Goal: Task Accomplishment & Management: Complete application form

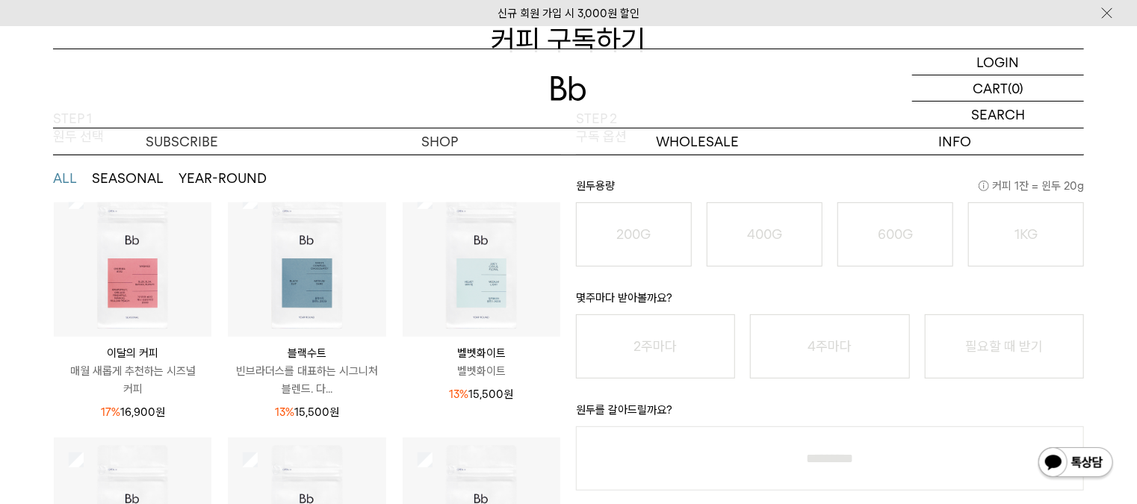
scroll to position [196, 0]
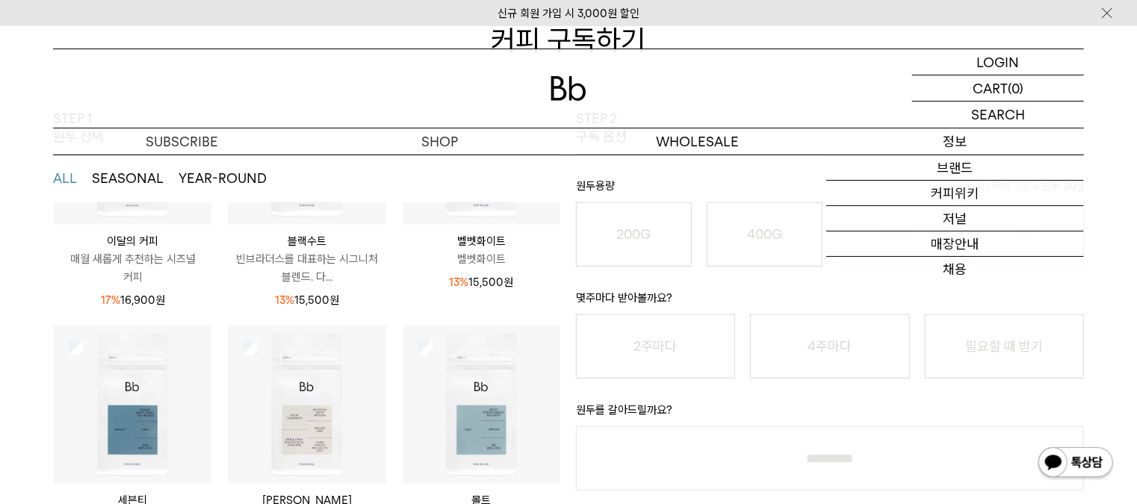
click at [965, 144] on p "정보" at bounding box center [955, 141] width 258 height 26
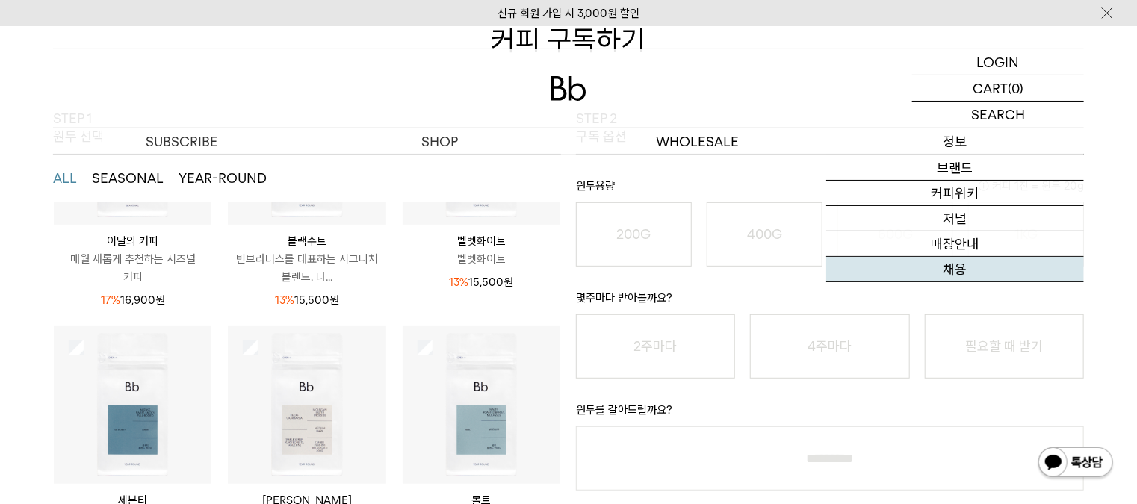
click at [971, 266] on link "채용" at bounding box center [955, 269] width 258 height 25
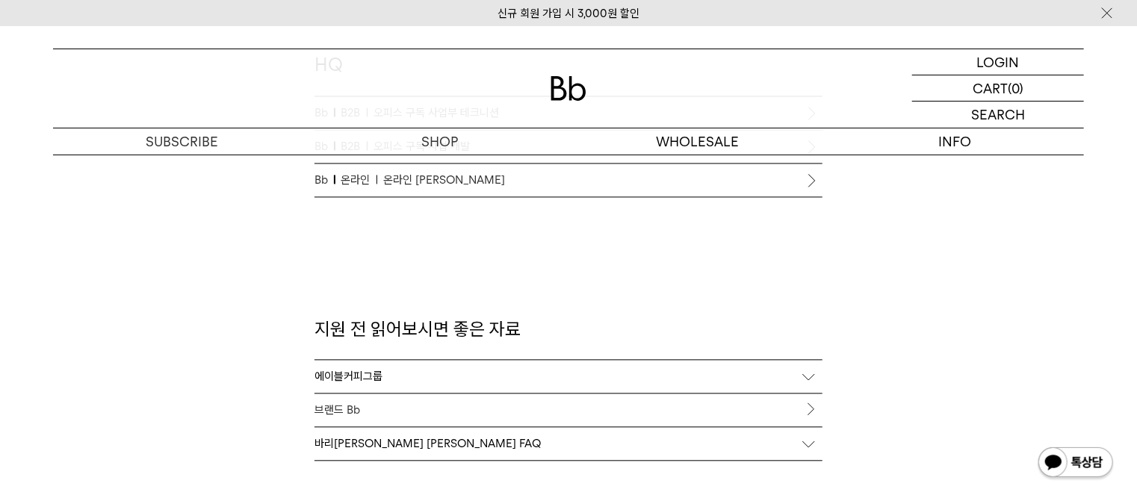
scroll to position [1419, 0]
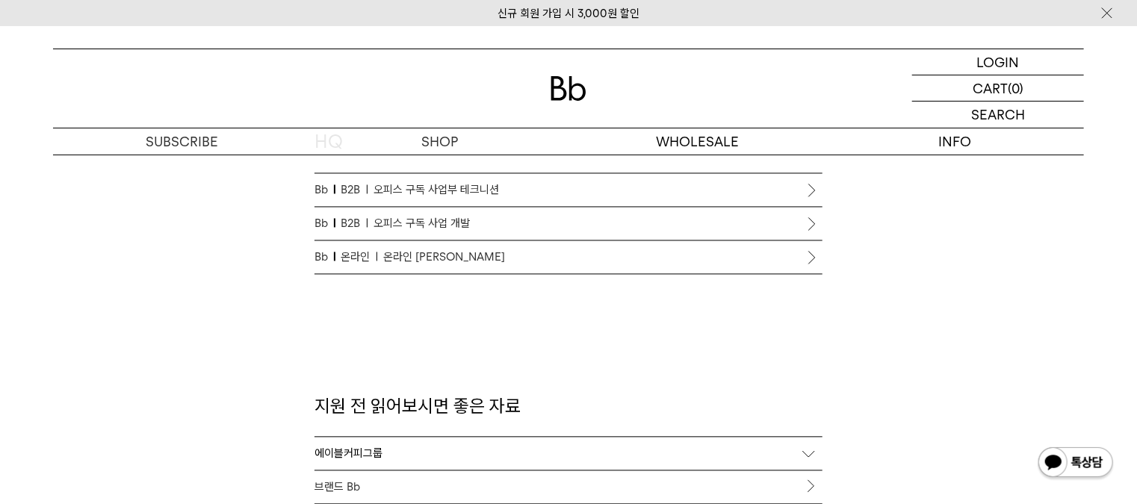
click at [365, 448] on div "에이블커피그룹" at bounding box center [568, 454] width 508 height 33
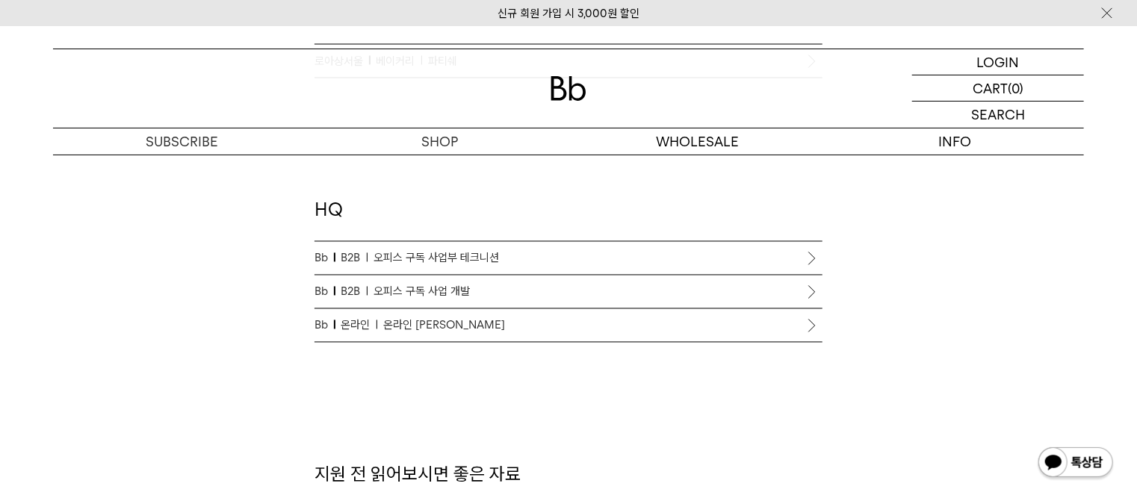
scroll to position [1345, 0]
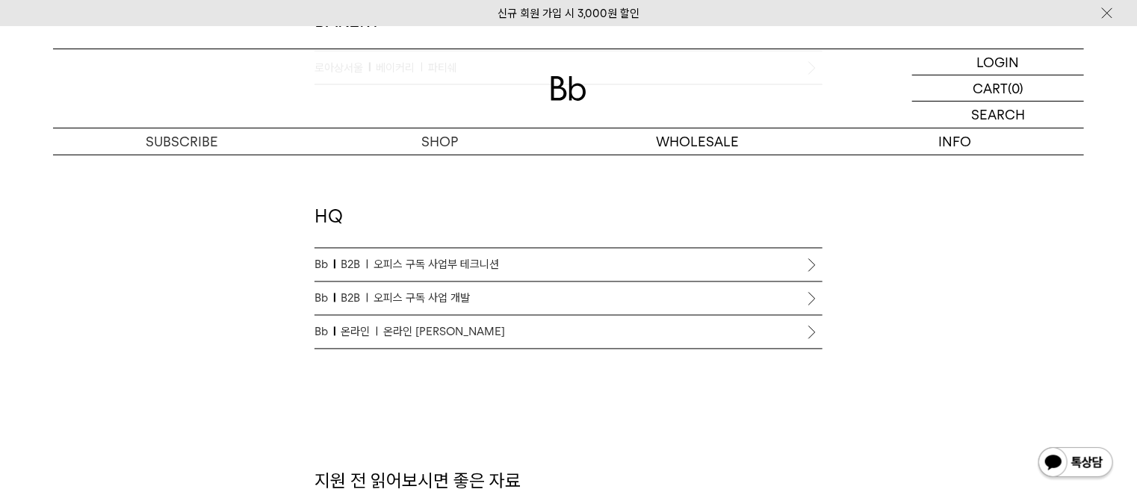
click at [406, 300] on span "오피스 구독 사업 개발" at bounding box center [421, 299] width 96 height 18
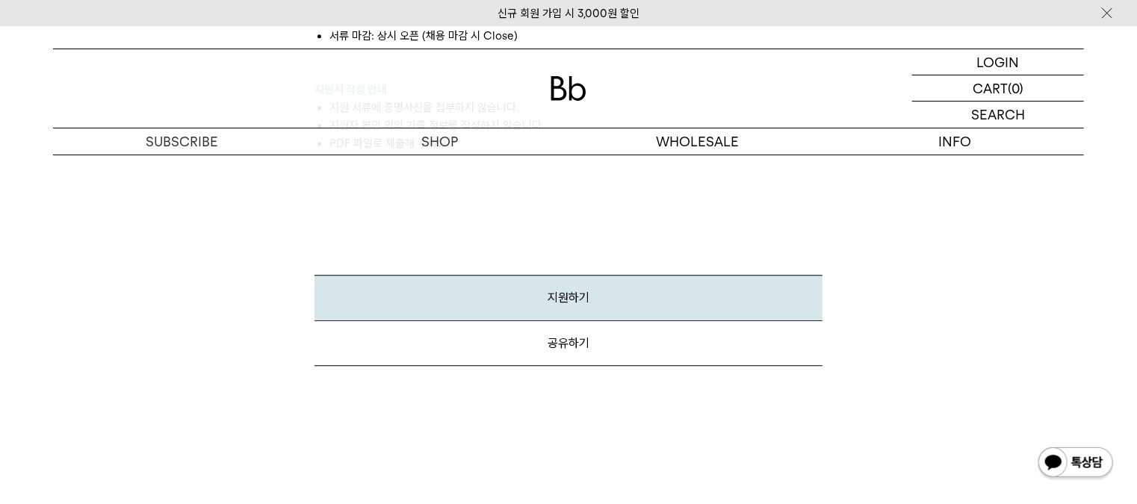
scroll to position [1643, 0]
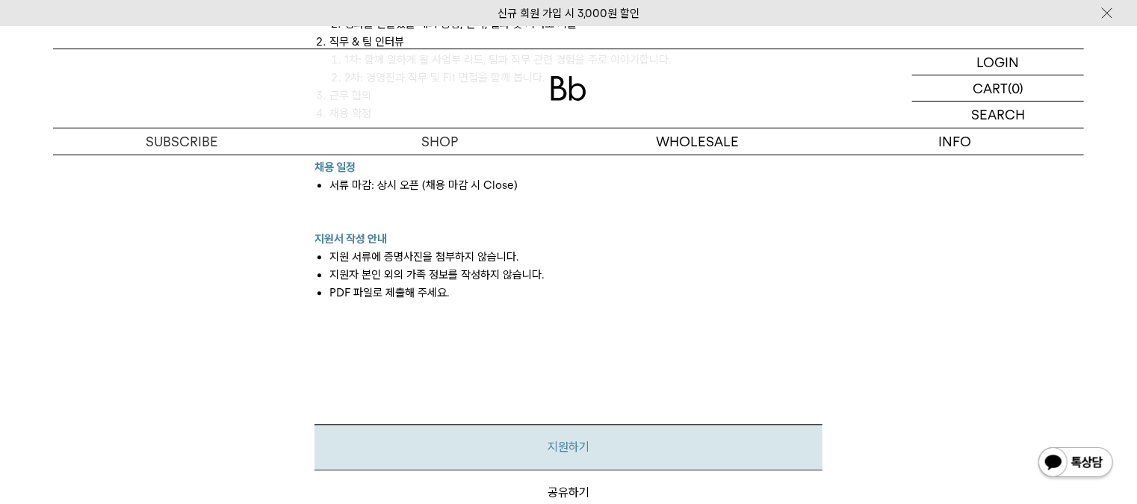
click at [601, 433] on link "지원하기" at bounding box center [568, 447] width 508 height 46
